Goal: Transaction & Acquisition: Purchase product/service

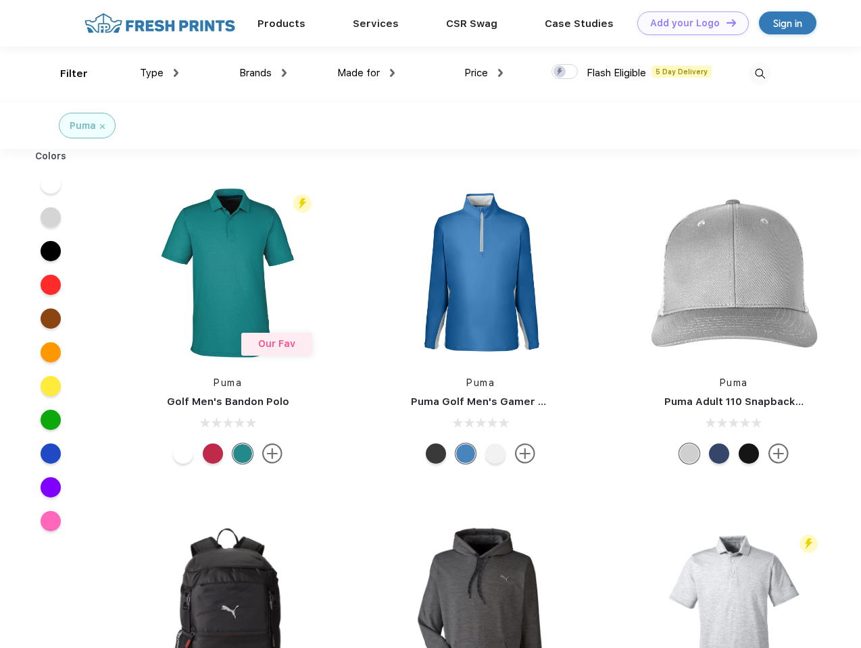
click at [688, 23] on link "Add your Logo Design Tool" at bounding box center [692, 23] width 111 height 24
click at [0, 0] on div "Design Tool" at bounding box center [0, 0] width 0 height 0
click at [725, 22] on link "Add your Logo Design Tool" at bounding box center [692, 23] width 111 height 24
click at [65, 74] on div "Filter" at bounding box center [74, 74] width 28 height 16
click at [159, 73] on span "Type" at bounding box center [152, 73] width 24 height 12
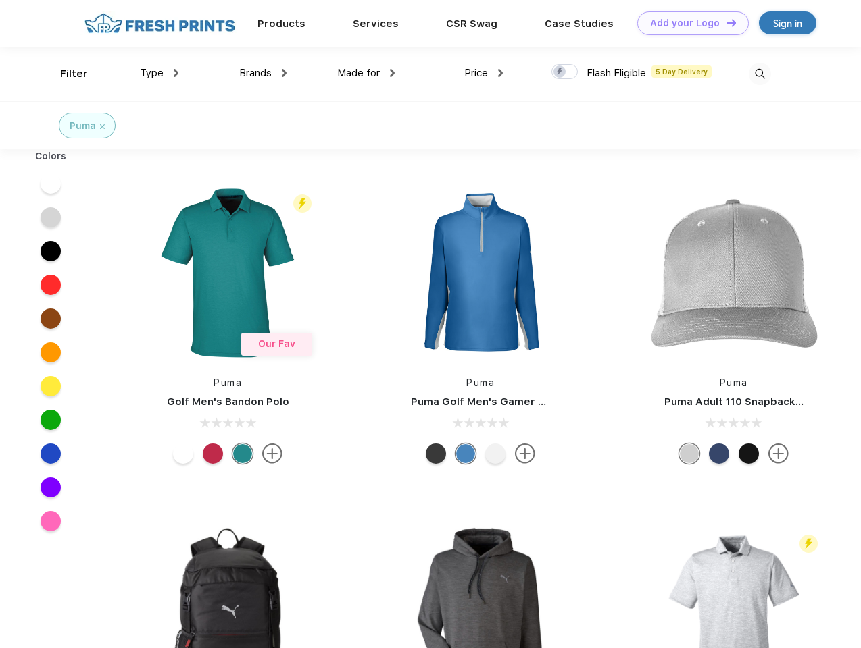
click at [263, 73] on span "Brands" at bounding box center [255, 73] width 32 height 12
click at [366, 73] on span "Made for" at bounding box center [358, 73] width 43 height 12
click at [484, 73] on span "Price" at bounding box center [476, 73] width 24 height 12
click at [565, 72] on div at bounding box center [564, 71] width 26 height 15
click at [560, 72] on input "checkbox" at bounding box center [555, 67] width 9 height 9
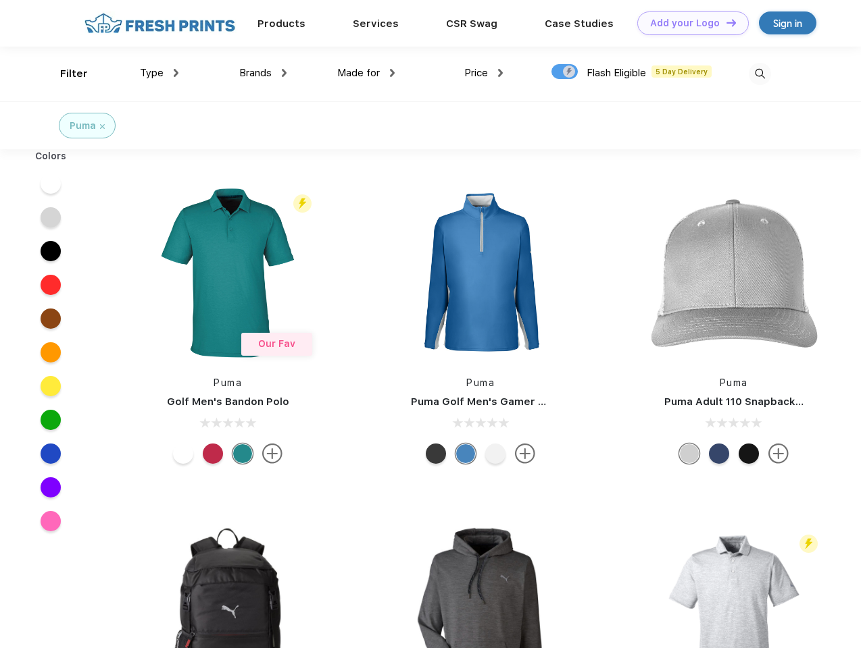
click at [759, 74] on img at bounding box center [759, 74] width 22 height 22
